Goal: Obtain resource: Download file/media

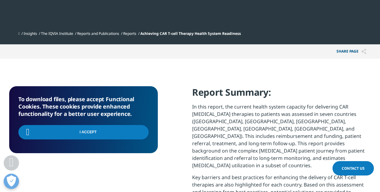
scroll to position [152, 362]
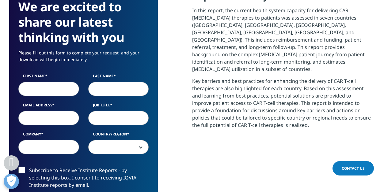
scroll to position [306, 0]
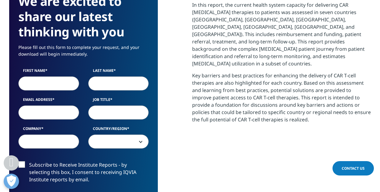
click at [48, 80] on input "First Name" at bounding box center [48, 84] width 61 height 14
type input "[PERSON_NAME]"
type input "[PERSON_NAME][EMAIL_ADDRESS][PERSON_NAME][DOMAIN_NAME]"
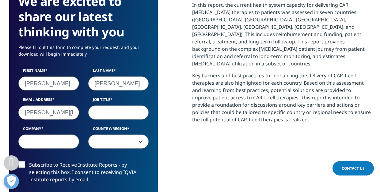
type input "IQVIA"
select select "Spain"
click at [102, 114] on input "Job Title" at bounding box center [118, 113] width 61 height 14
click at [65, 114] on input "[PERSON_NAME][EMAIL_ADDRESS][PERSON_NAME][DOMAIN_NAME]" at bounding box center [48, 113] width 61 height 14
click at [68, 111] on input "[PERSON_NAME][EMAIL_ADDRESS][PERSON_NAME][DOMAIN_NAME]" at bounding box center [48, 113] width 61 height 14
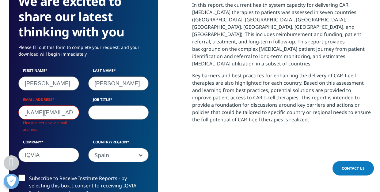
scroll to position [339, 362]
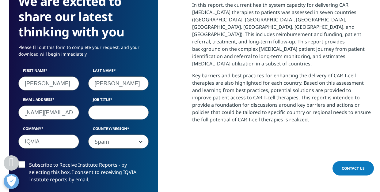
type input "[PERSON_NAME][EMAIL_ADDRESS][PERSON_NAME][DOMAIN_NAME]"
click at [105, 116] on input "Job Title" at bounding box center [118, 113] width 61 height 14
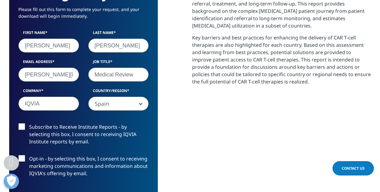
scroll to position [408, 0]
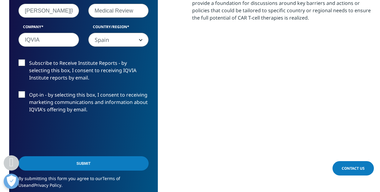
type input "Medical Review"
click at [95, 164] on input "Submit" at bounding box center [83, 164] width 130 height 14
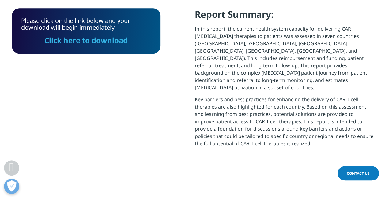
scroll to position [0, 0]
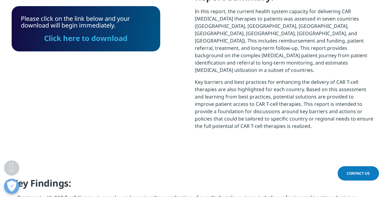
click at [85, 38] on link "Click here to download" at bounding box center [85, 38] width 83 height 10
